Goal: Find specific fact: Find specific fact

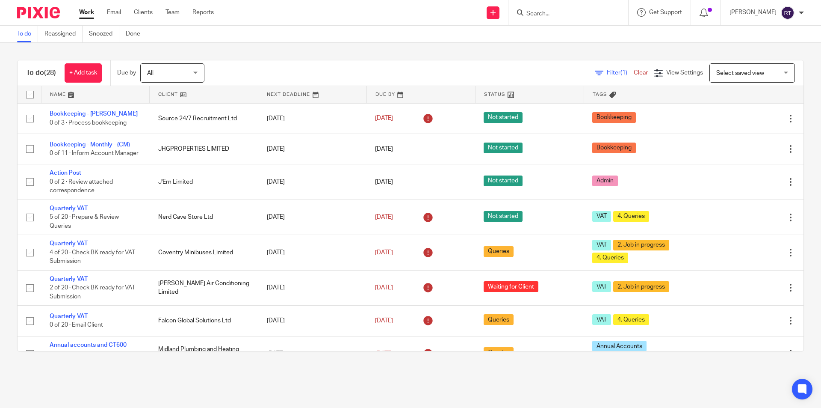
click at [571, 19] on div at bounding box center [569, 12] width 120 height 25
click at [570, 17] on input "Search" at bounding box center [564, 14] width 77 height 8
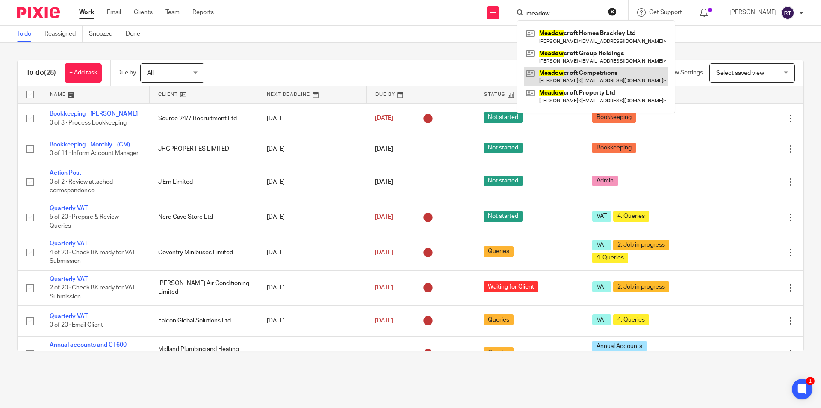
type input "meadow"
click at [612, 77] on link at bounding box center [596, 77] width 145 height 20
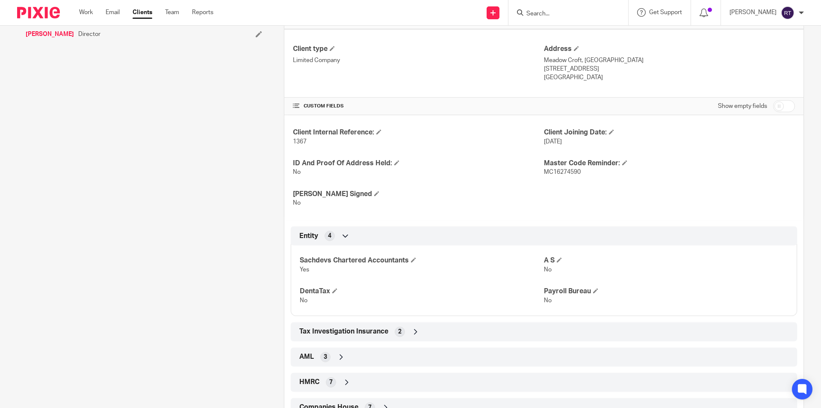
scroll to position [247, 0]
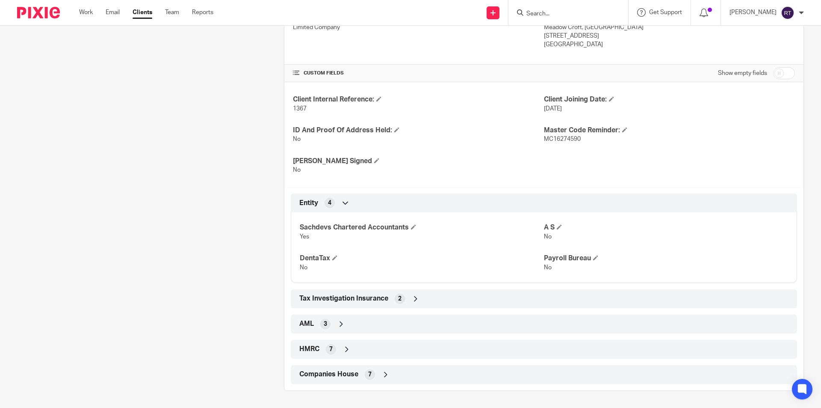
click at [331, 379] on div "Companies House 7" at bounding box center [544, 374] width 494 height 15
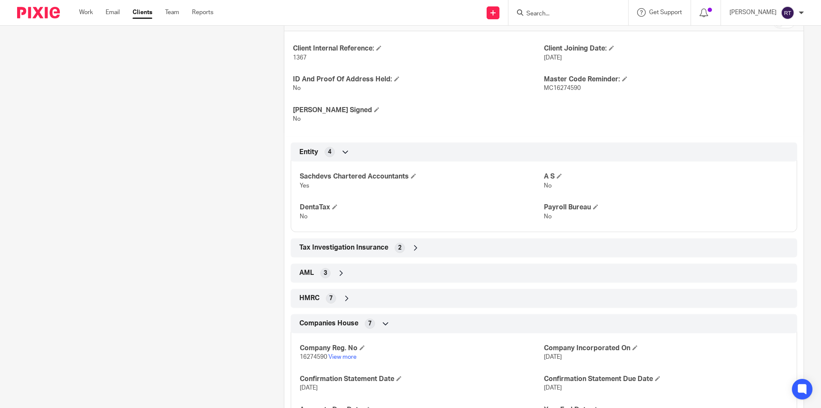
scroll to position [375, 0]
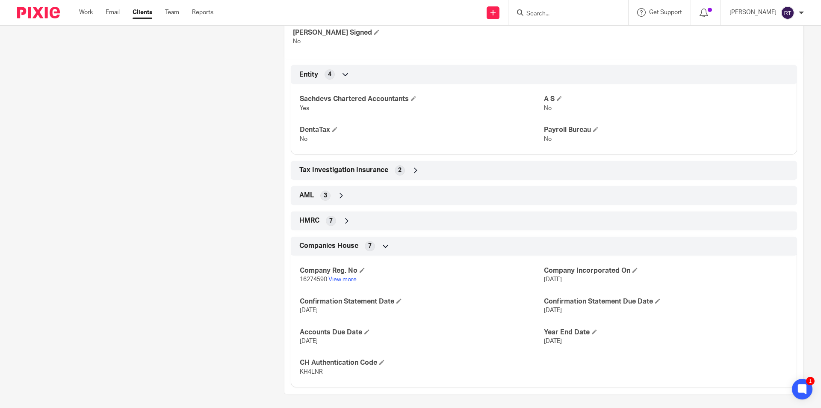
click at [308, 278] on span "16274590" at bounding box center [313, 279] width 27 height 6
copy p "16274590"
click at [306, 374] on span "KH4LNR" at bounding box center [311, 372] width 23 height 6
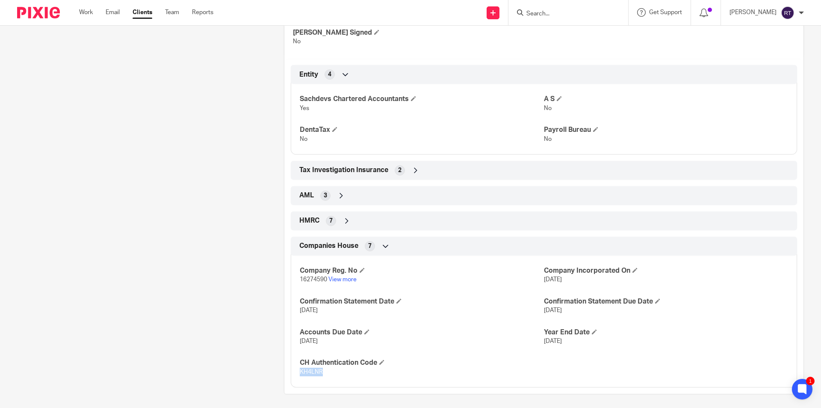
copy span "KH4LNR"
